Goal: Information Seeking & Learning: Understand process/instructions

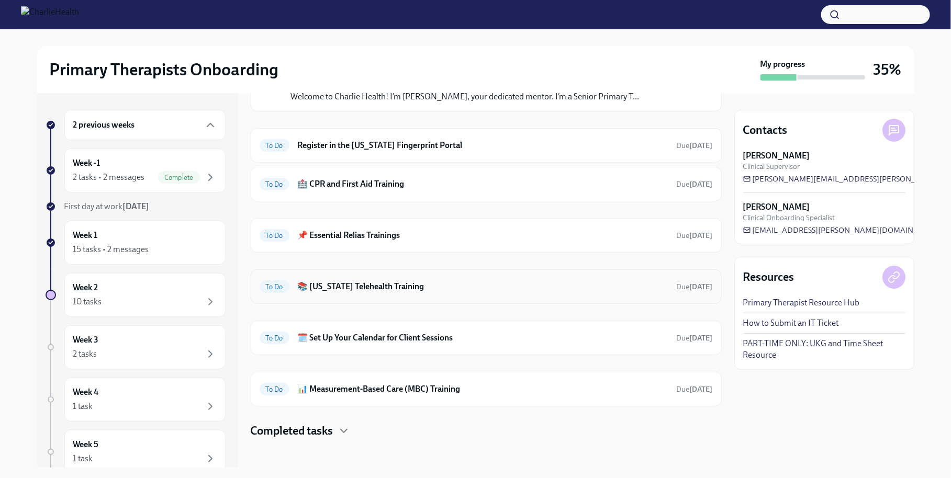
scroll to position [270, 0]
click at [404, 394] on div "To Do 📊 Measurement-Based Care (MBC) Training Due [DATE]" at bounding box center [486, 389] width 471 height 35
click at [401, 388] on h6 "📊 Measurement-Based Care (MBC) Training" at bounding box center [483, 389] width 371 height 12
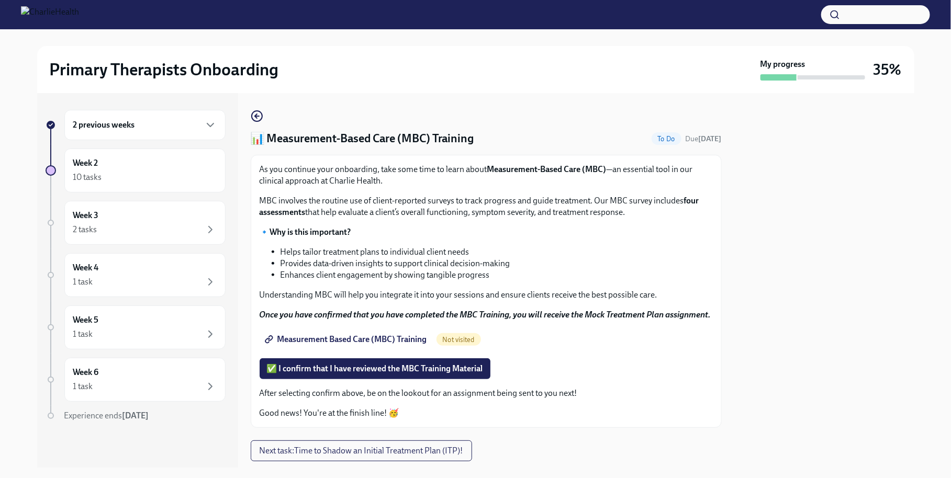
click at [343, 345] on span "Measurement Based Care (MBC) Training" at bounding box center [347, 340] width 160 height 10
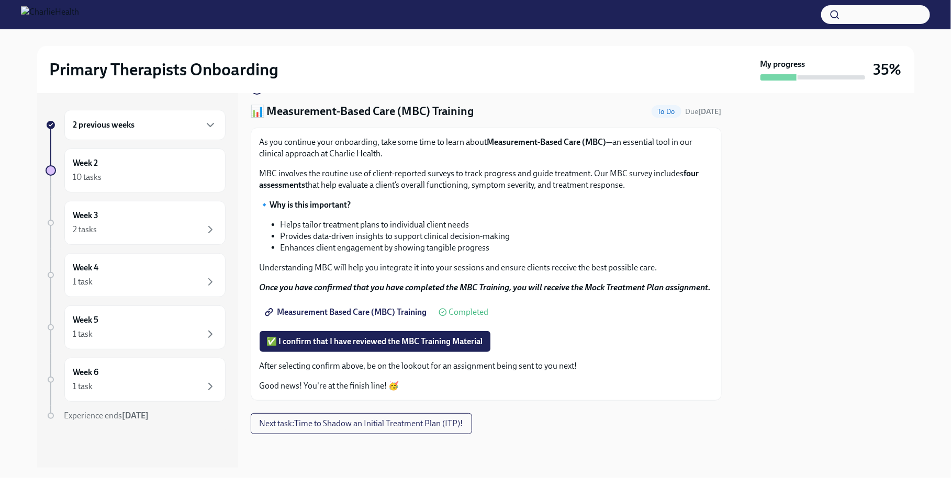
scroll to position [38, 0]
click at [174, 158] on div "Week 2 10 tasks" at bounding box center [144, 171] width 143 height 26
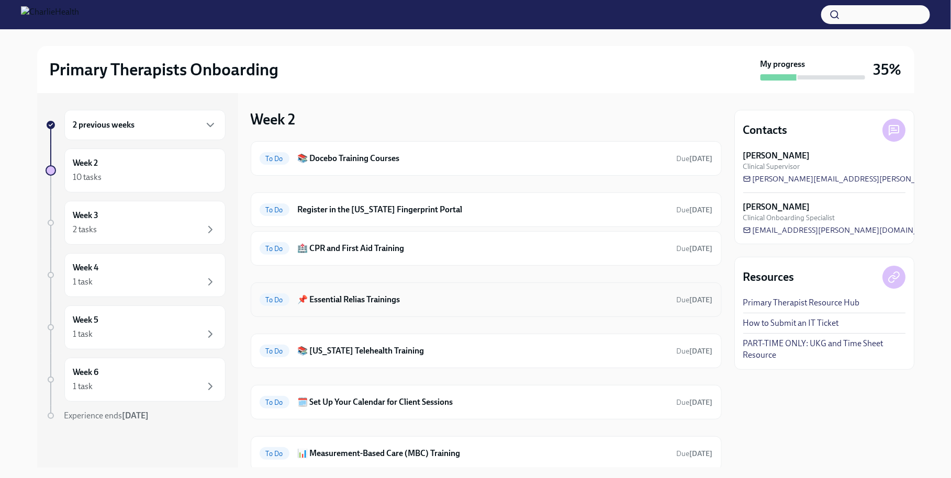
click at [387, 295] on h6 "📌 Essential Relias Trainings" at bounding box center [483, 300] width 371 height 12
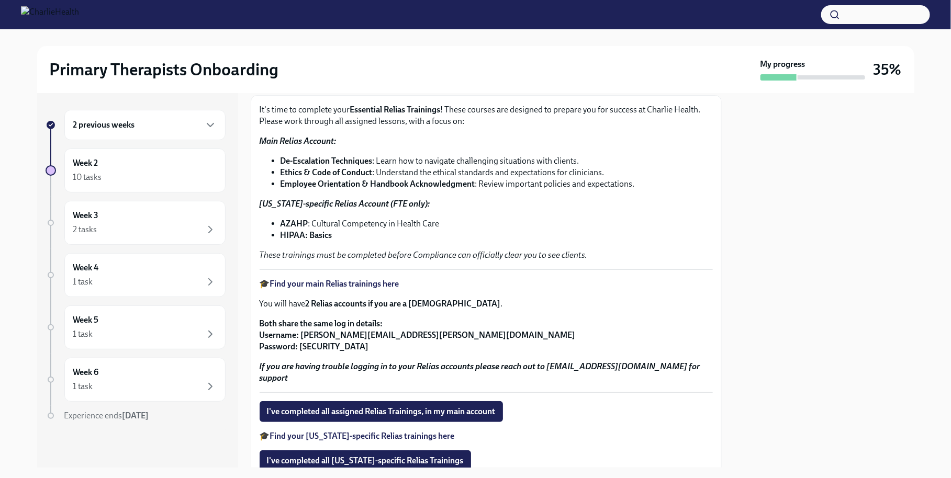
scroll to position [29, 0]
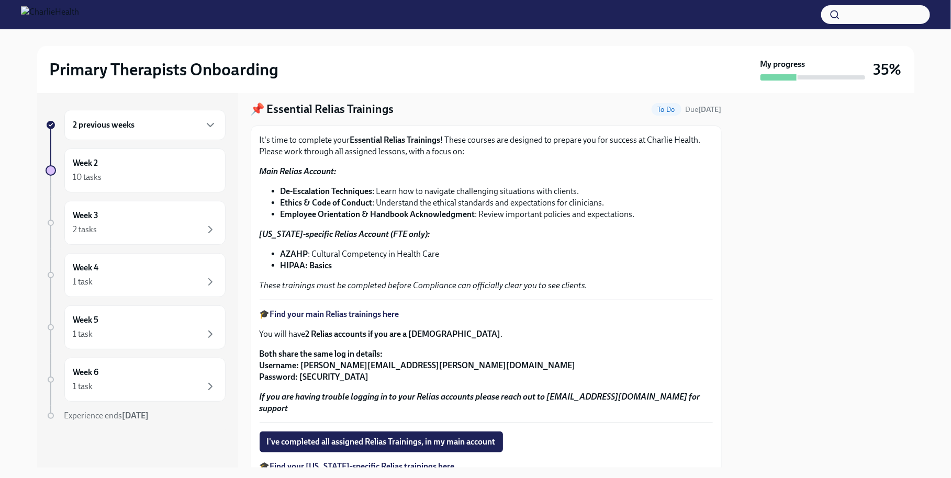
click at [369, 314] on strong "Find your main Relias trainings here" at bounding box center [334, 314] width 129 height 10
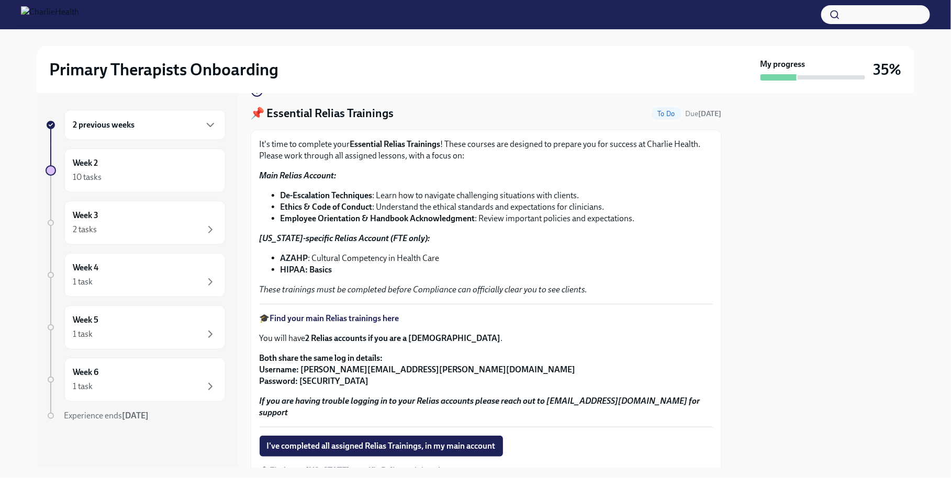
scroll to position [0, 0]
